Goal: Task Accomplishment & Management: Use online tool/utility

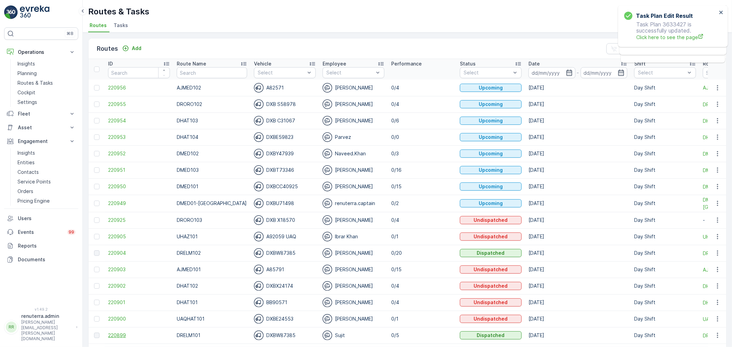
click at [121, 337] on span "220899" at bounding box center [139, 335] width 62 height 7
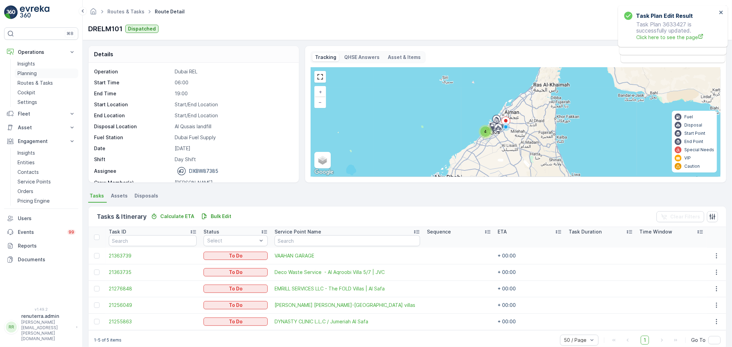
click at [38, 70] on link "Planning" at bounding box center [46, 74] width 63 height 10
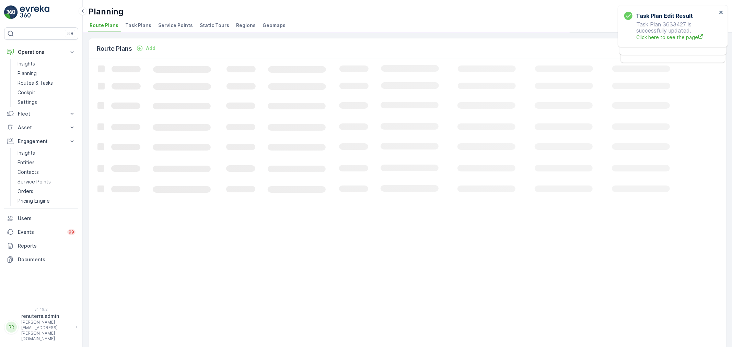
click at [191, 27] on li "Service Points" at bounding box center [176, 27] width 39 height 12
click at [38, 85] on p "Routes & Tasks" at bounding box center [35, 83] width 35 height 7
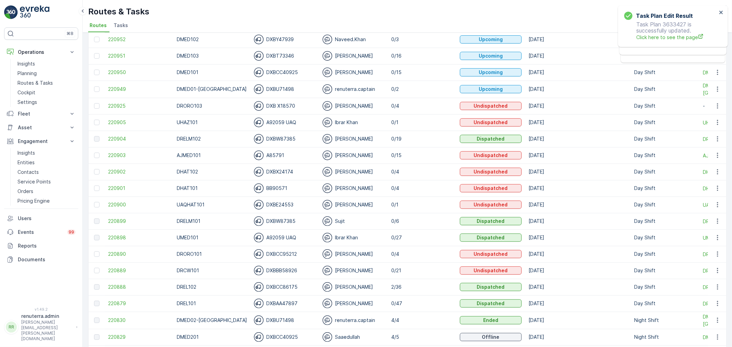
scroll to position [152, 0]
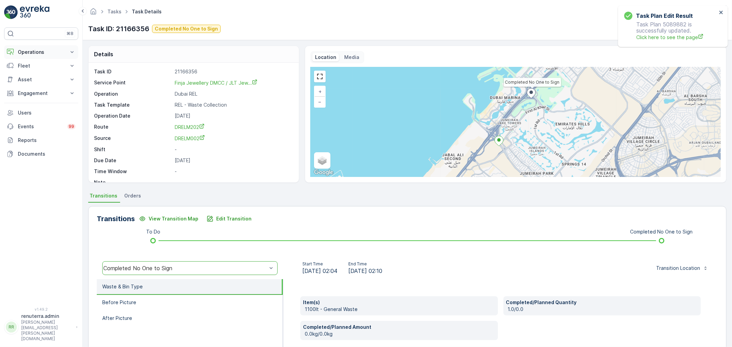
scroll to position [76, 0]
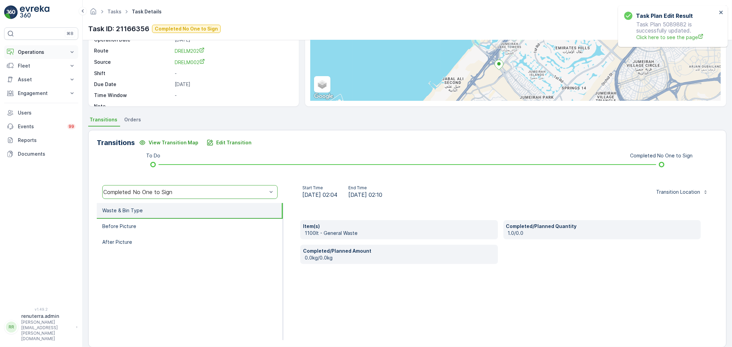
click at [36, 50] on p "Operations" at bounding box center [41, 52] width 47 height 7
click at [28, 77] on p "Planning" at bounding box center [27, 73] width 19 height 7
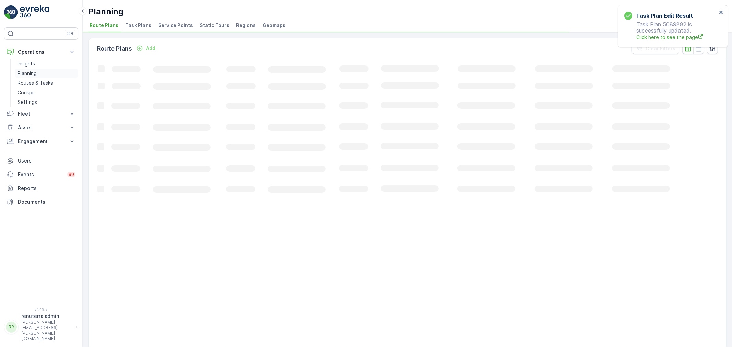
click at [35, 71] on p "Planning" at bounding box center [27, 73] width 19 height 7
drag, startPoint x: 168, startPoint y: 30, endPoint x: 173, endPoint y: 27, distance: 5.7
click at [170, 29] on li "Service Points" at bounding box center [176, 27] width 39 height 12
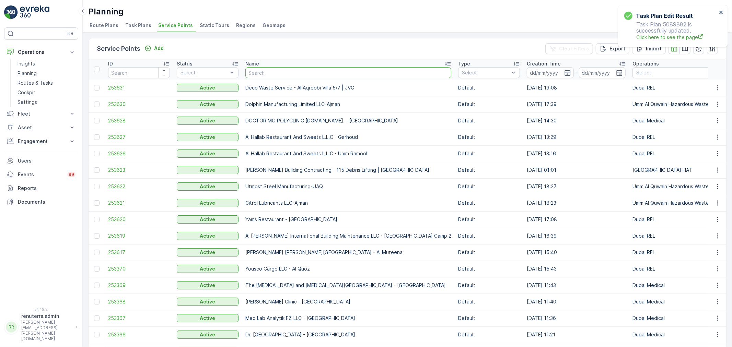
click at [282, 76] on input "text" at bounding box center [348, 72] width 206 height 11
type input "l"
type input "\"
type input "Al zahra"
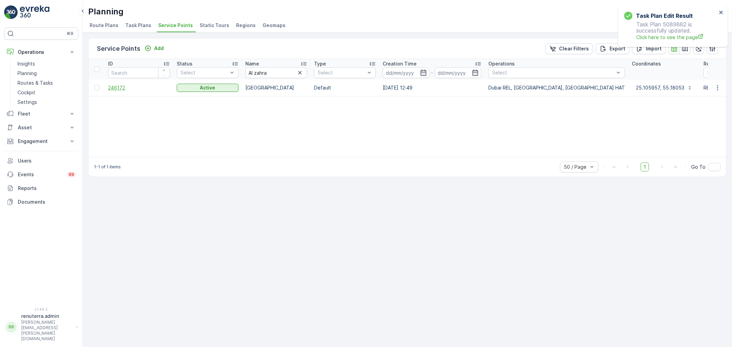
click at [113, 88] on span "246172" at bounding box center [139, 87] width 62 height 7
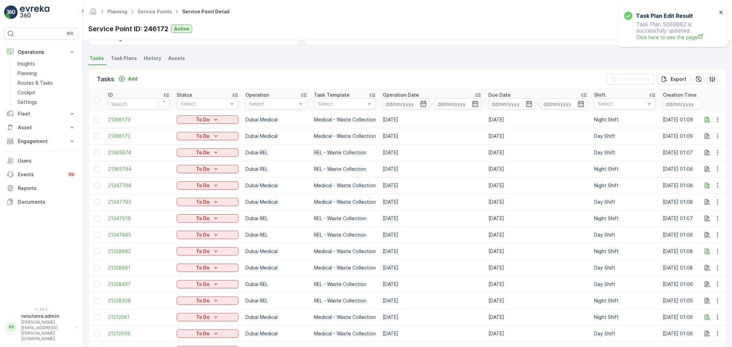
scroll to position [190, 0]
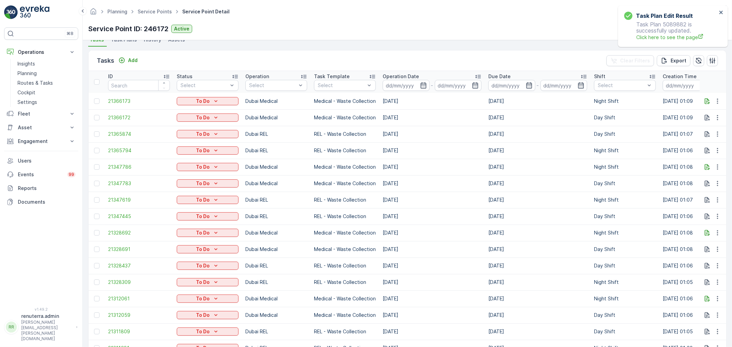
drag, startPoint x: 420, startPoint y: 89, endPoint x: 420, endPoint y: 98, distance: 9.6
click at [420, 87] on div at bounding box center [406, 85] width 47 height 11
click at [427, 80] on input at bounding box center [406, 85] width 47 height 11
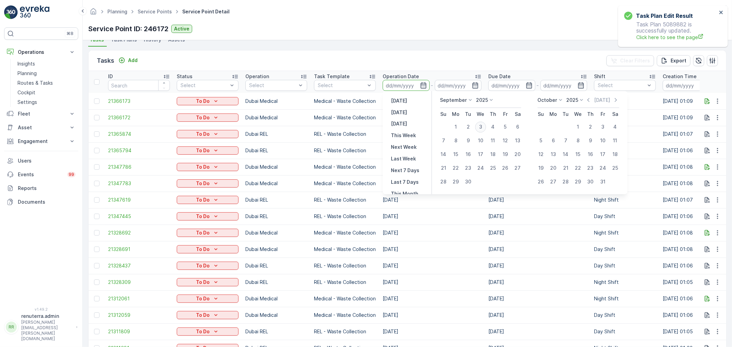
click at [479, 127] on div "3" at bounding box center [480, 127] width 11 height 11
type input "[DATE]"
click at [481, 127] on div "3" at bounding box center [480, 127] width 11 height 11
type input "[DATE]"
click at [481, 127] on td "08.09.2025" at bounding box center [432, 134] width 106 height 16
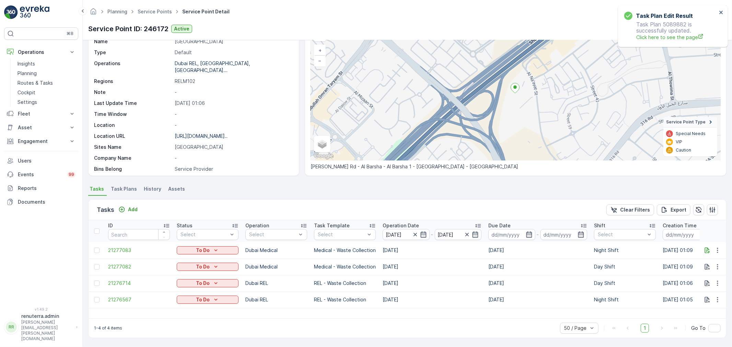
scroll to position [40, 0]
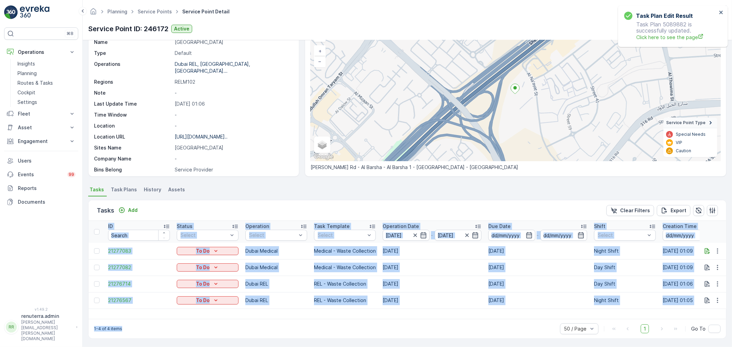
drag, startPoint x: 377, startPoint y: 318, endPoint x: 390, endPoint y: 320, distance: 12.8
click at [394, 319] on div "1-4 of 4 items 50 / Page 1 Go To" at bounding box center [408, 329] width 638 height 20
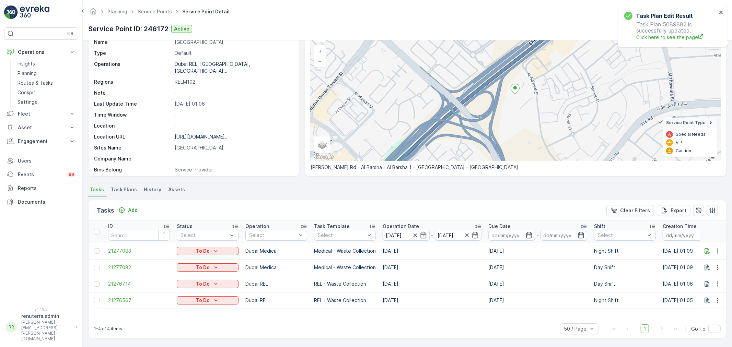
click at [375, 326] on div "1-4 of 4 items 50 / Page 1 Go To" at bounding box center [408, 329] width 638 height 20
click at [718, 284] on icon "button" at bounding box center [717, 284] width 7 height 7
click at [701, 310] on span "Change Route" at bounding box center [699, 313] width 33 height 7
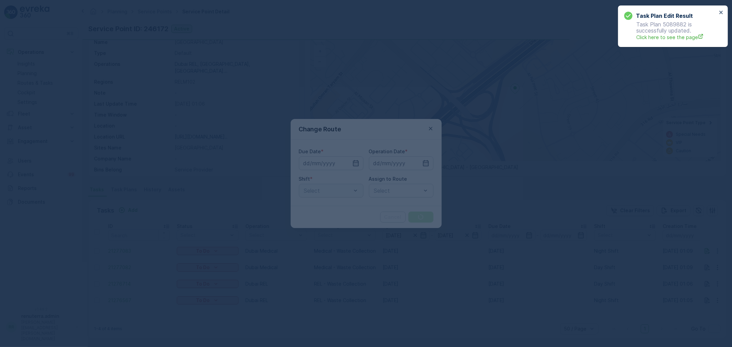
type input "[DATE]"
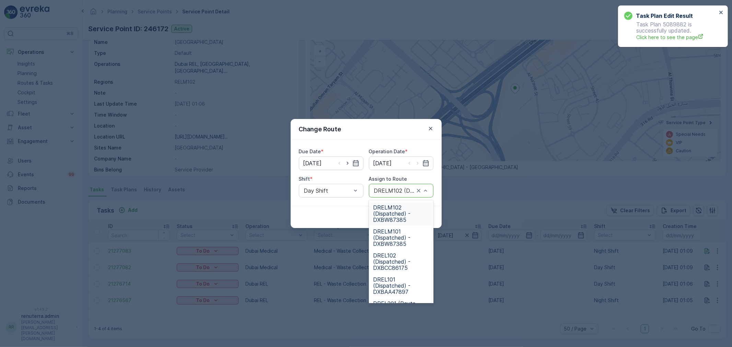
click at [430, 190] on div "DRELM102 (Dispatched) - DXBW87385" at bounding box center [401, 191] width 65 height 14
type input "101"
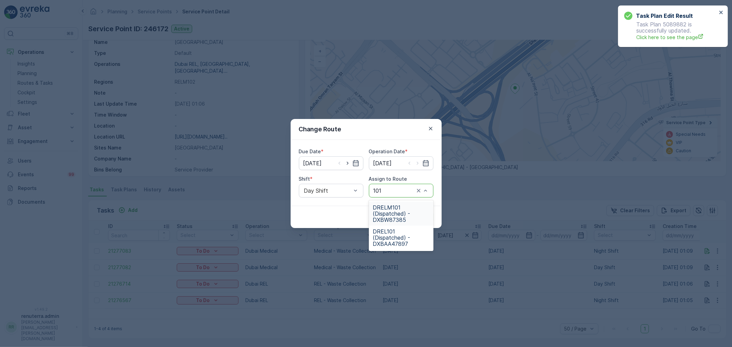
drag, startPoint x: 406, startPoint y: 211, endPoint x: 404, endPoint y: 217, distance: 6.2
click at [404, 211] on span "DRELM101 (Dispatched) - DXBW87385" at bounding box center [401, 214] width 56 height 19
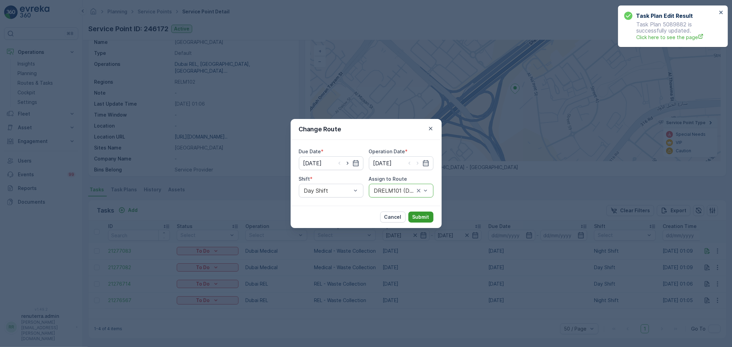
click at [431, 218] on button "Submit" at bounding box center [420, 217] width 25 height 11
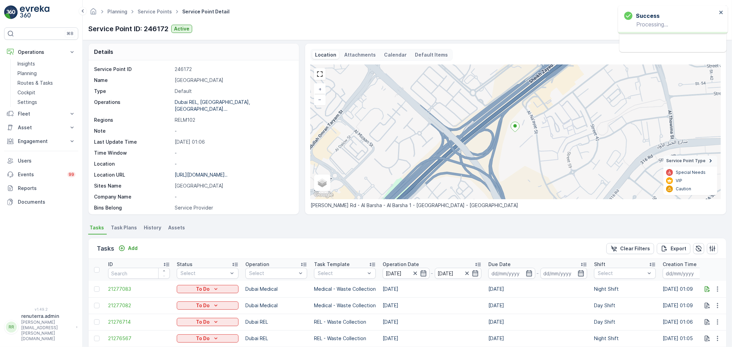
scroll to position [0, 0]
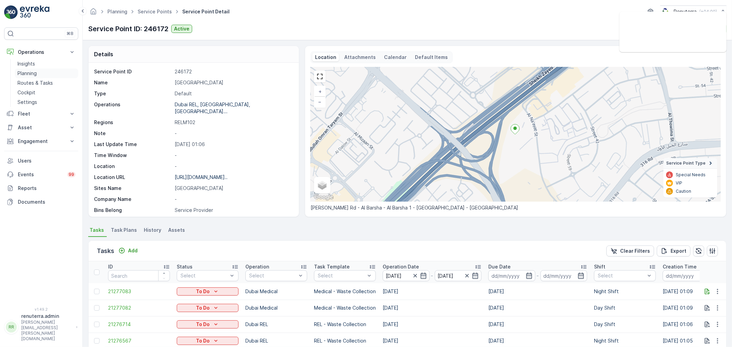
click at [43, 75] on link "Planning" at bounding box center [46, 74] width 63 height 10
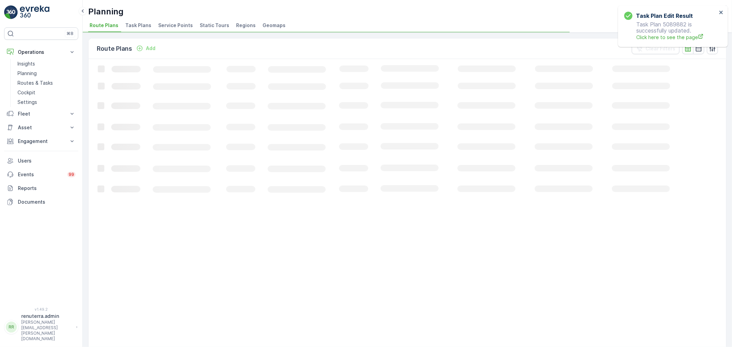
click at [175, 28] on span "Service Points" at bounding box center [175, 25] width 35 height 7
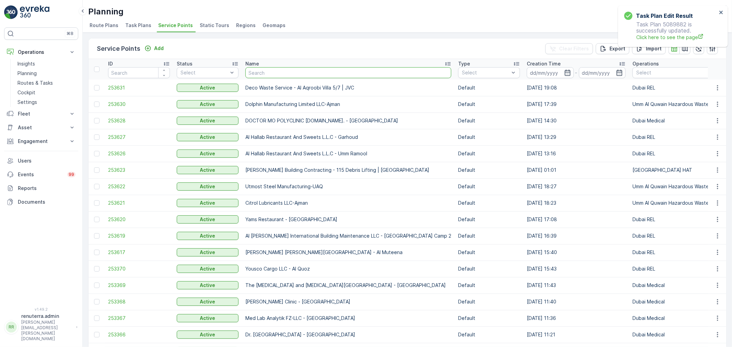
click at [264, 67] on input "text" at bounding box center [348, 72] width 206 height 11
type input "n"
type input "nmc"
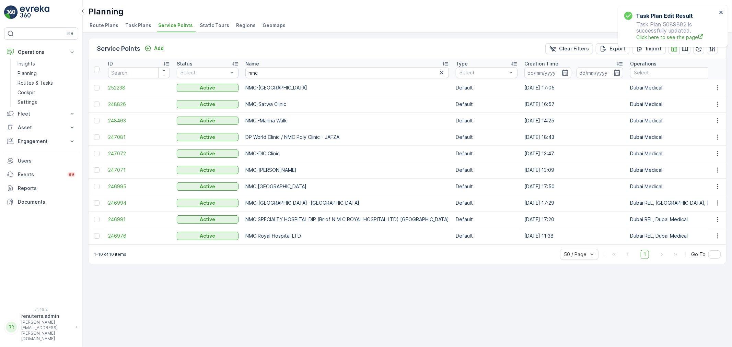
click at [116, 234] on span "246976" at bounding box center [139, 236] width 62 height 7
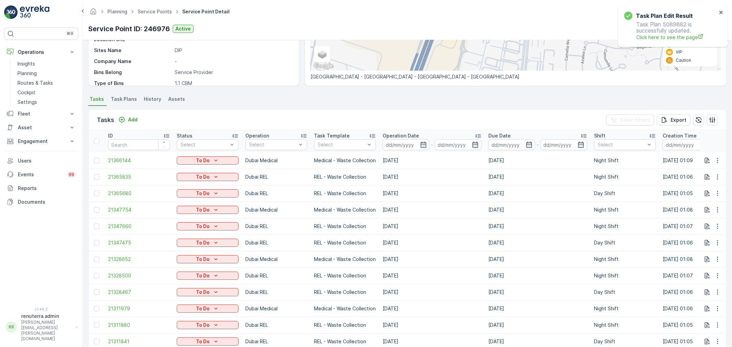
scroll to position [114, 0]
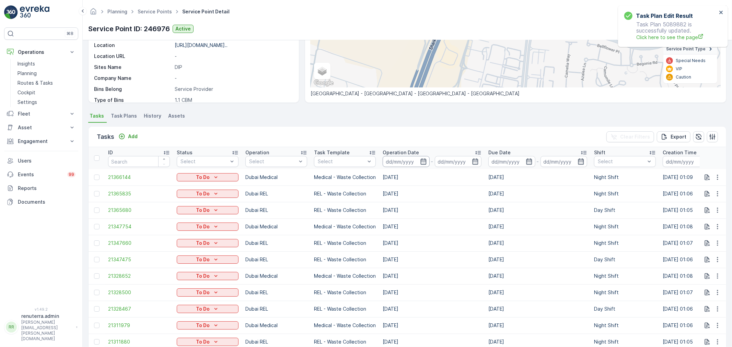
click at [419, 159] on input at bounding box center [406, 161] width 47 height 11
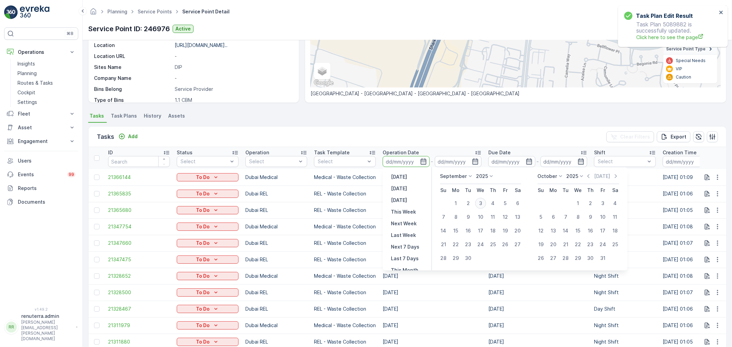
click at [481, 207] on div "3" at bounding box center [480, 203] width 11 height 11
type input "[DATE]"
click at [481, 207] on div "3" at bounding box center [480, 203] width 11 height 11
type input "[DATE]"
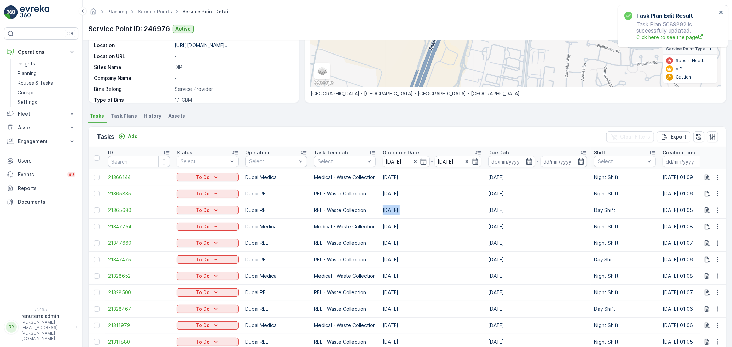
click at [481, 207] on td "08.09.2025" at bounding box center [432, 210] width 106 height 16
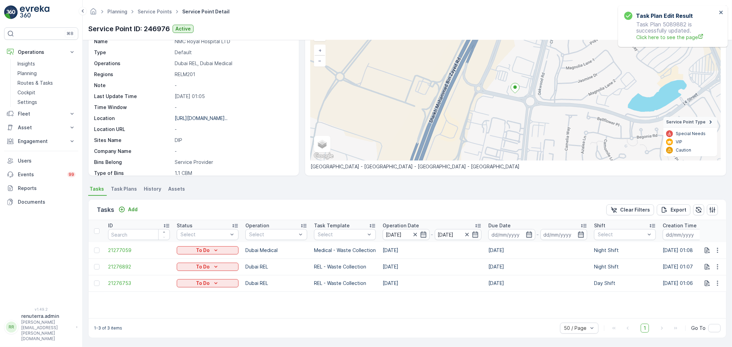
scroll to position [40, 0]
click at [718, 283] on icon "button" at bounding box center [717, 284] width 7 height 7
click at [705, 314] on span "Change Route" at bounding box center [699, 313] width 33 height 7
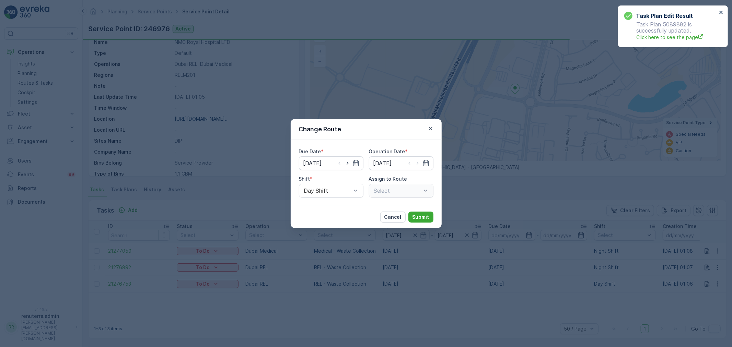
type input "[DATE]"
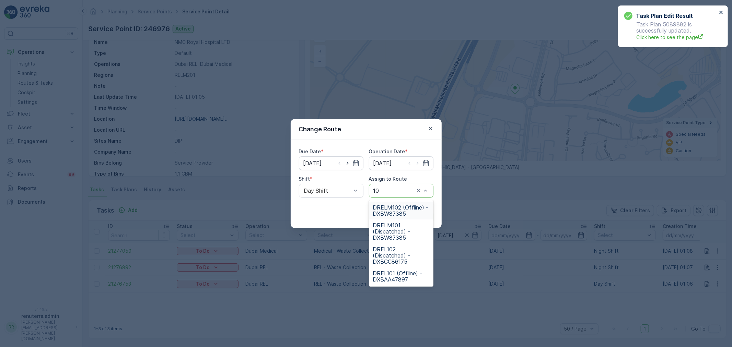
type input "101"
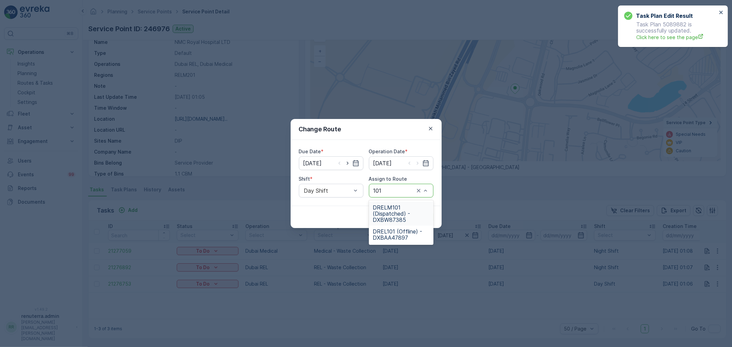
click at [394, 214] on span "DRELM101 (Dispatched) - DXBW87385" at bounding box center [401, 214] width 56 height 19
click at [422, 217] on p "Submit" at bounding box center [421, 217] width 17 height 7
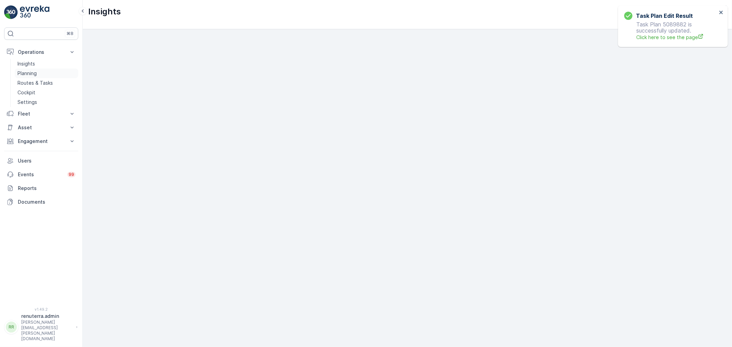
scroll to position [9, 0]
click at [35, 76] on p "Planning" at bounding box center [27, 73] width 19 height 7
